Goal: Task Accomplishment & Management: Manage account settings

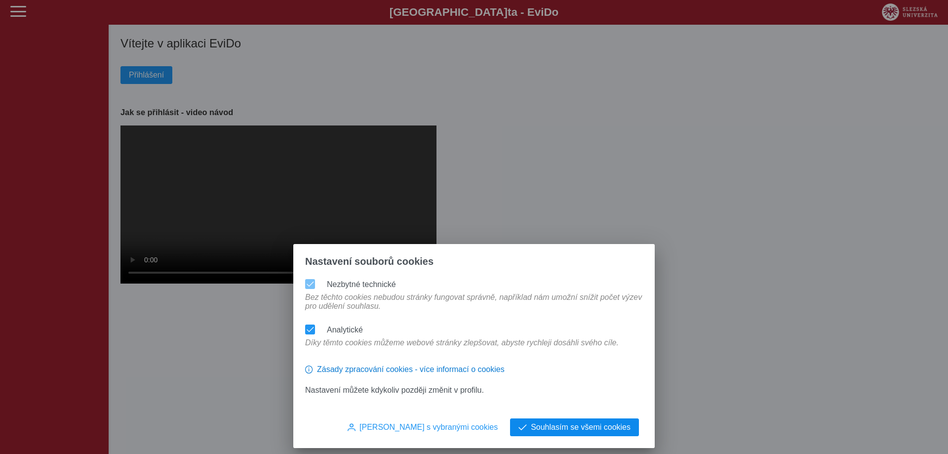
click at [549, 420] on button "Souhlasím se všemi cookies" at bounding box center [574, 427] width 129 height 18
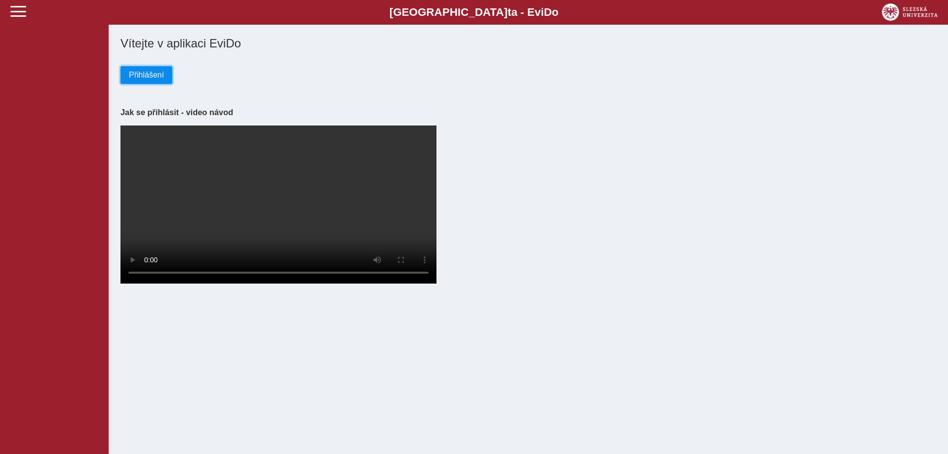
click at [141, 78] on span "Přihlášení" at bounding box center [146, 75] width 35 height 9
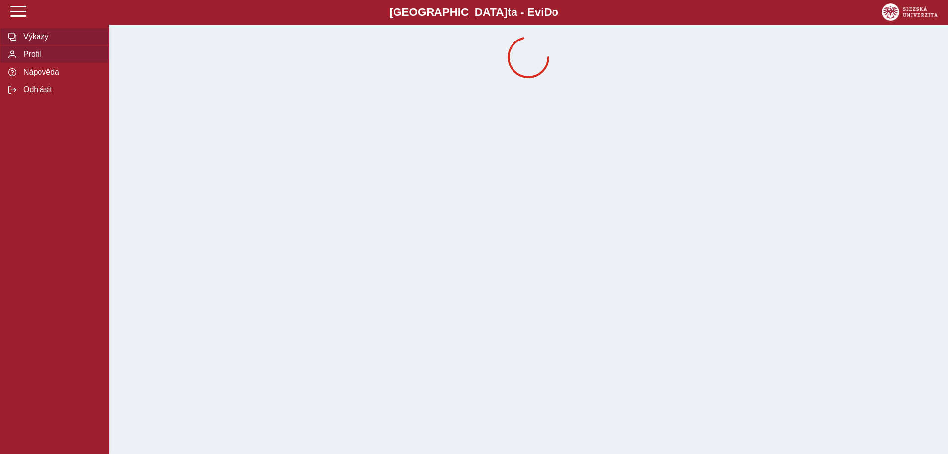
click at [44, 59] on span "Profil" at bounding box center [60, 54] width 80 height 9
click at [40, 41] on span "Výkazy" at bounding box center [60, 36] width 80 height 9
click at [43, 94] on span "Odhlásit" at bounding box center [60, 89] width 80 height 9
